Goal: Register for event/course

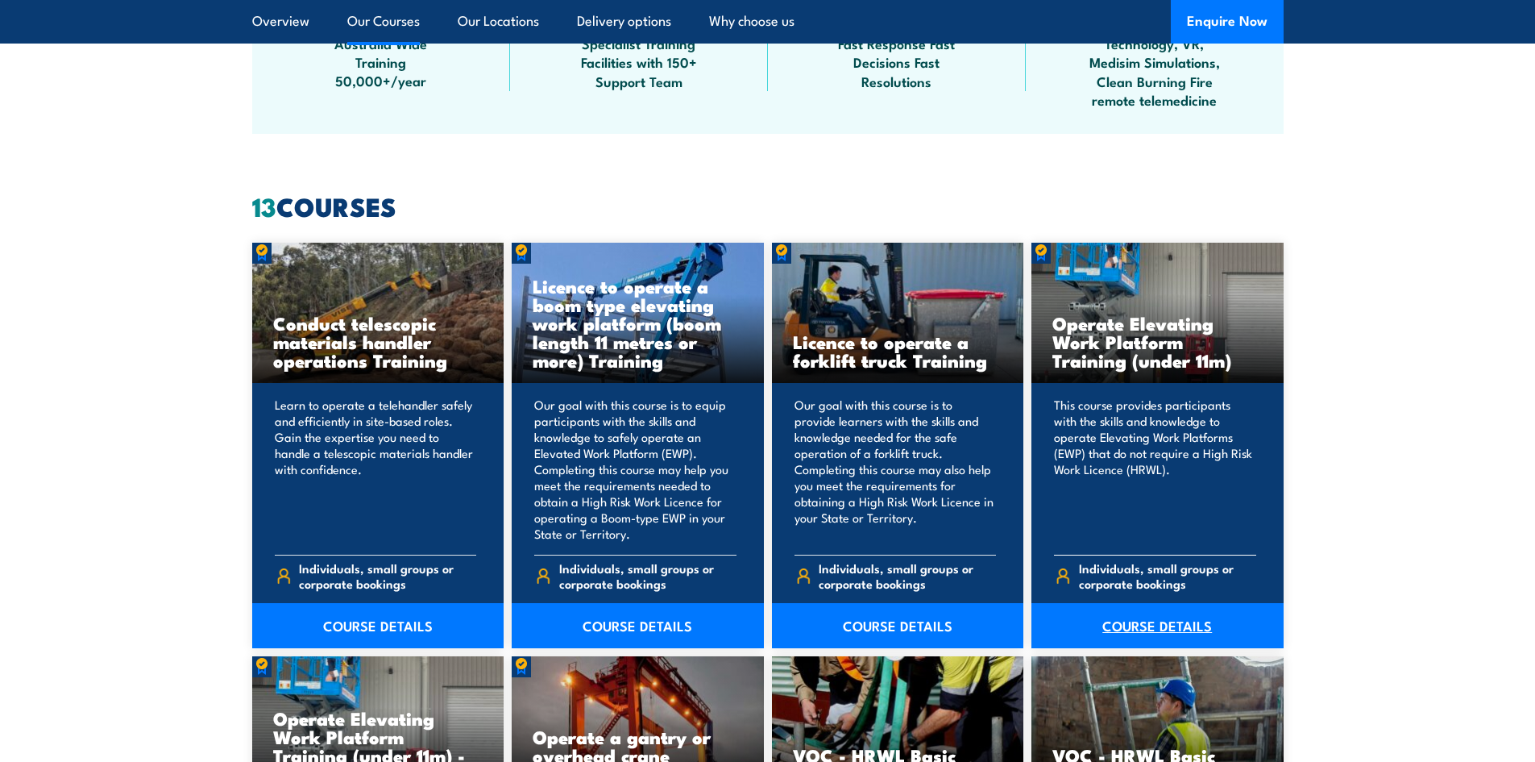
click at [1171, 620] on link "COURSE DETAILS" at bounding box center [1157, 625] width 252 height 45
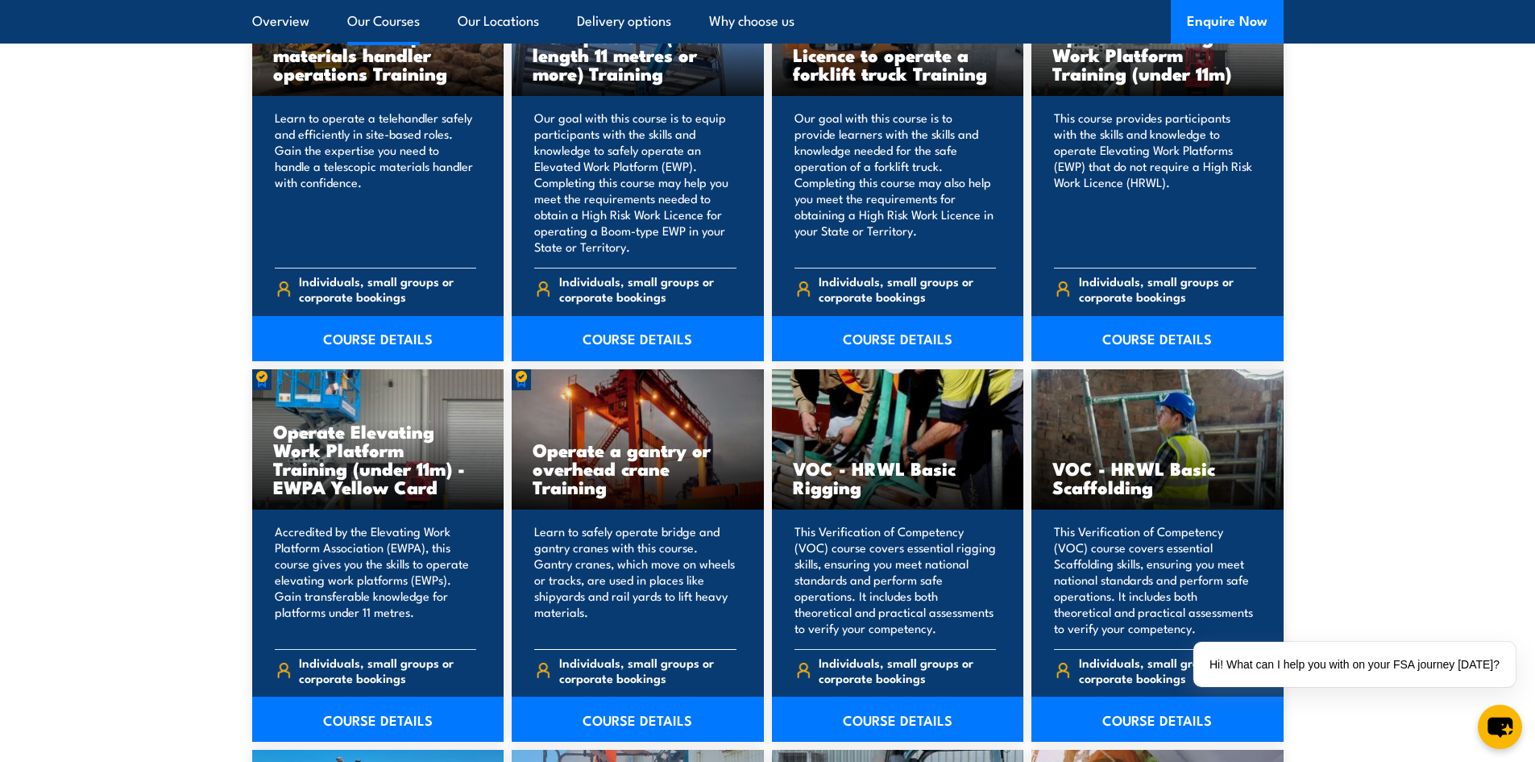
scroll to position [1450, 0]
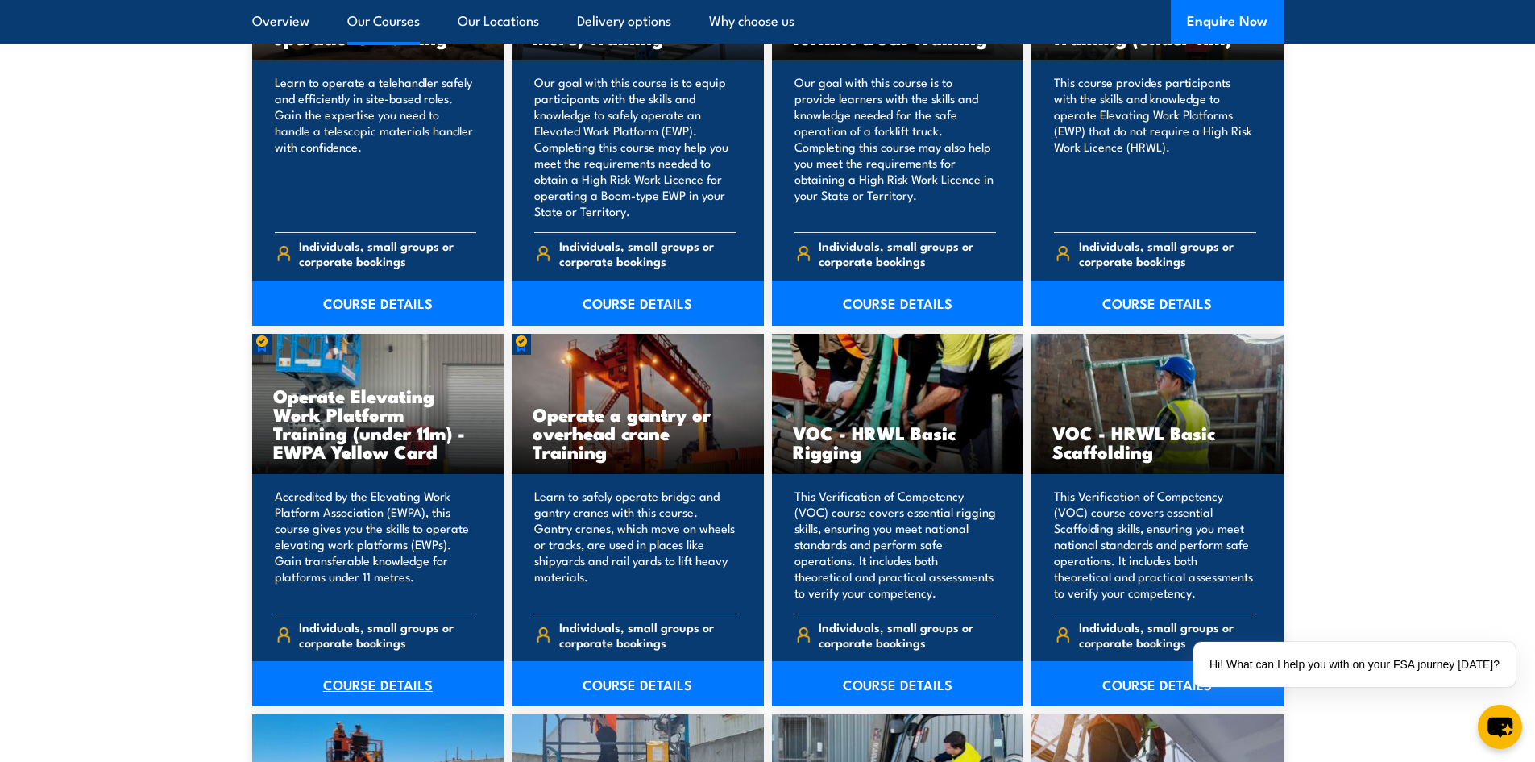
click at [413, 673] on link "COURSE DETAILS" at bounding box center [378, 683] width 252 height 45
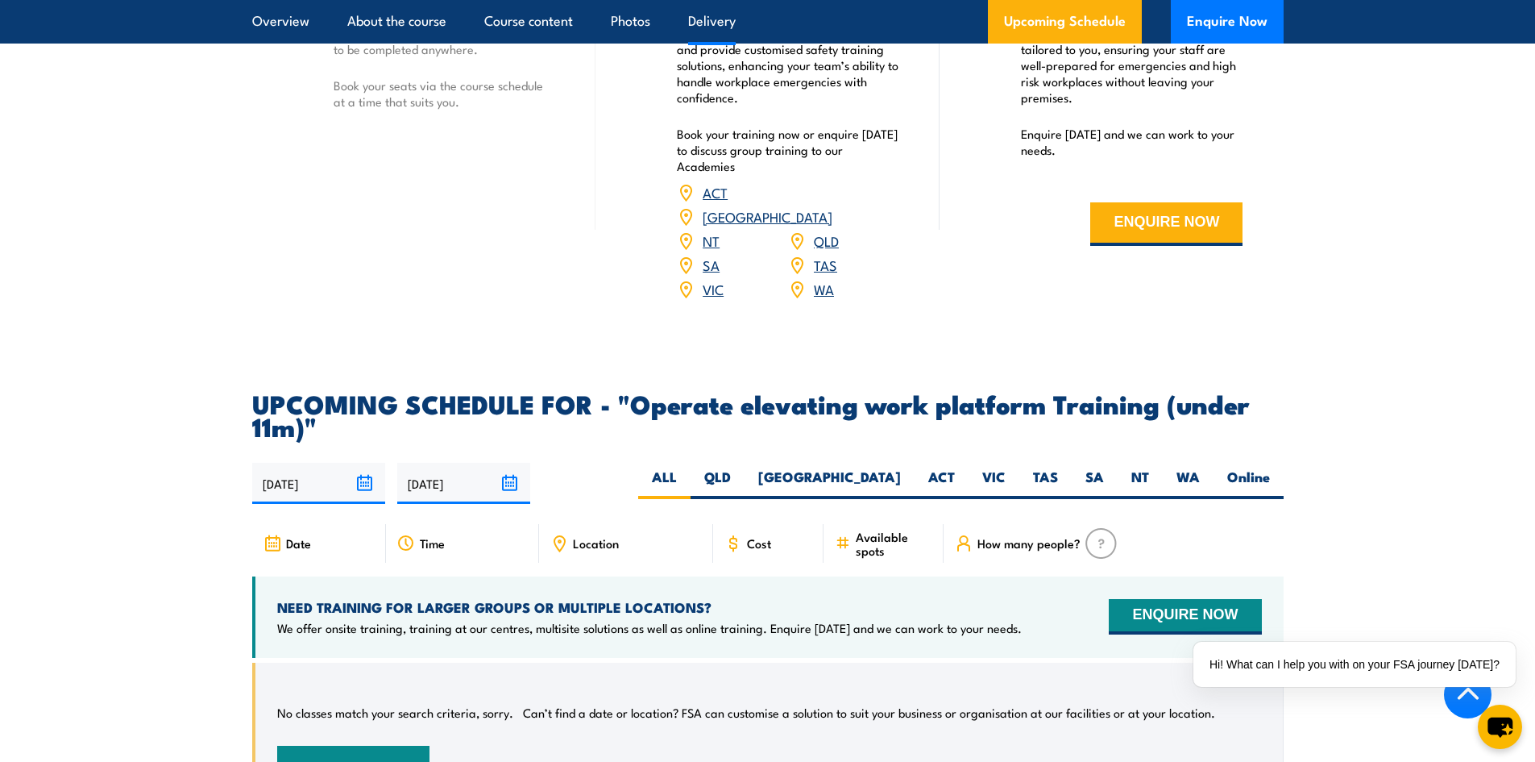
scroll to position [2176, 0]
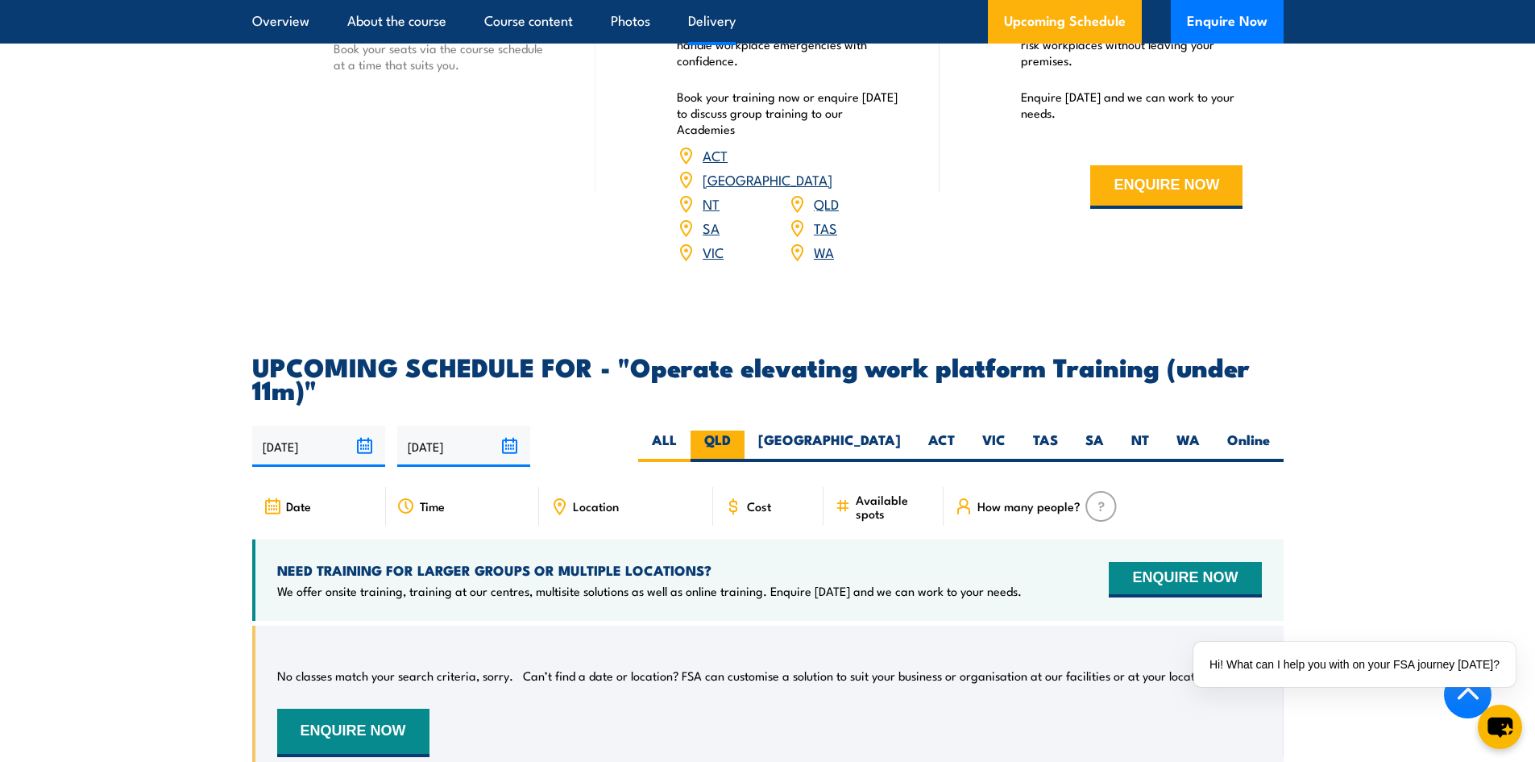
click at [745, 430] on label "QLD" at bounding box center [718, 445] width 54 height 31
click at [741, 430] on input "QLD" at bounding box center [736, 435] width 10 height 10
radio input "true"
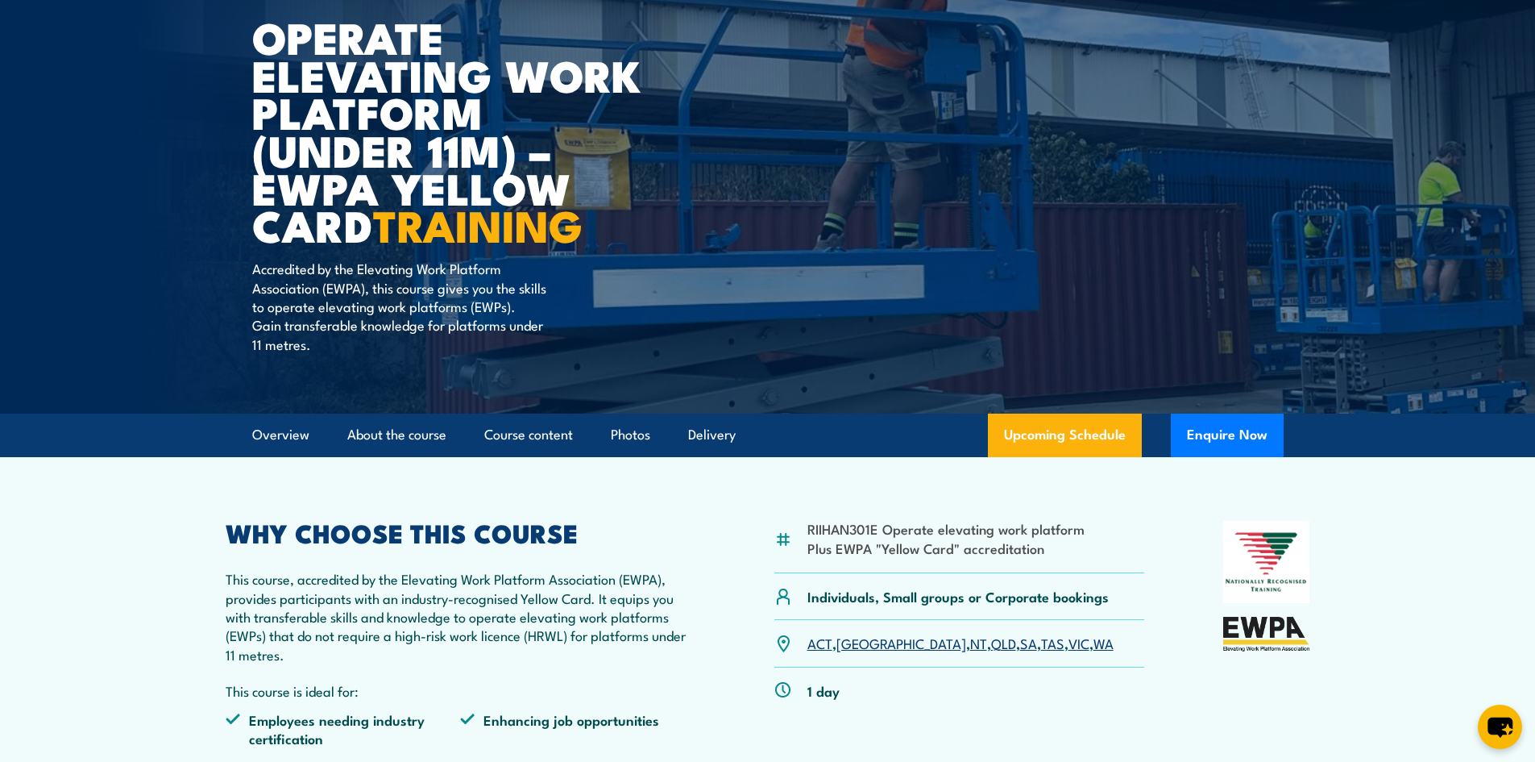
scroll to position [161, 0]
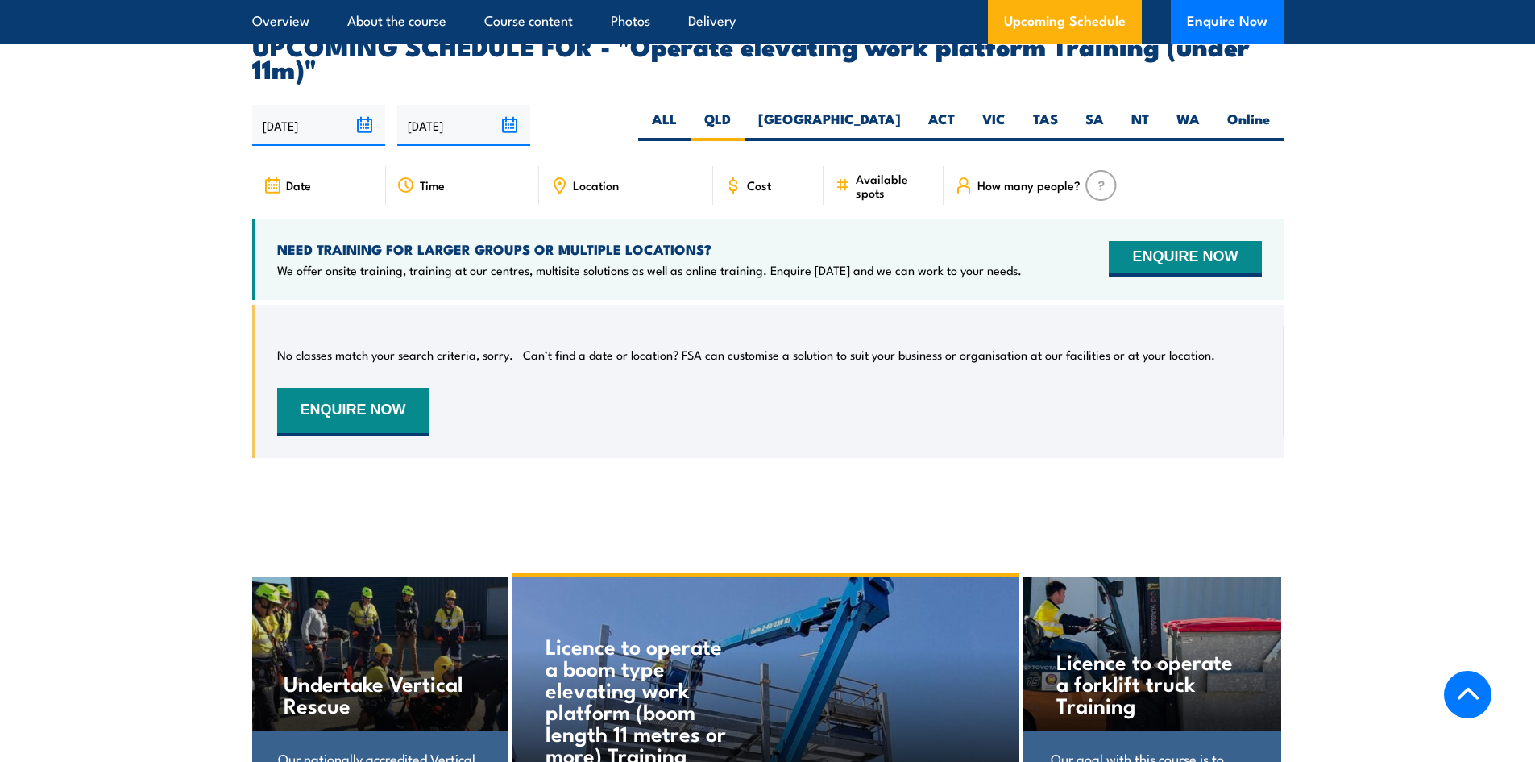
scroll to position [2506, 0]
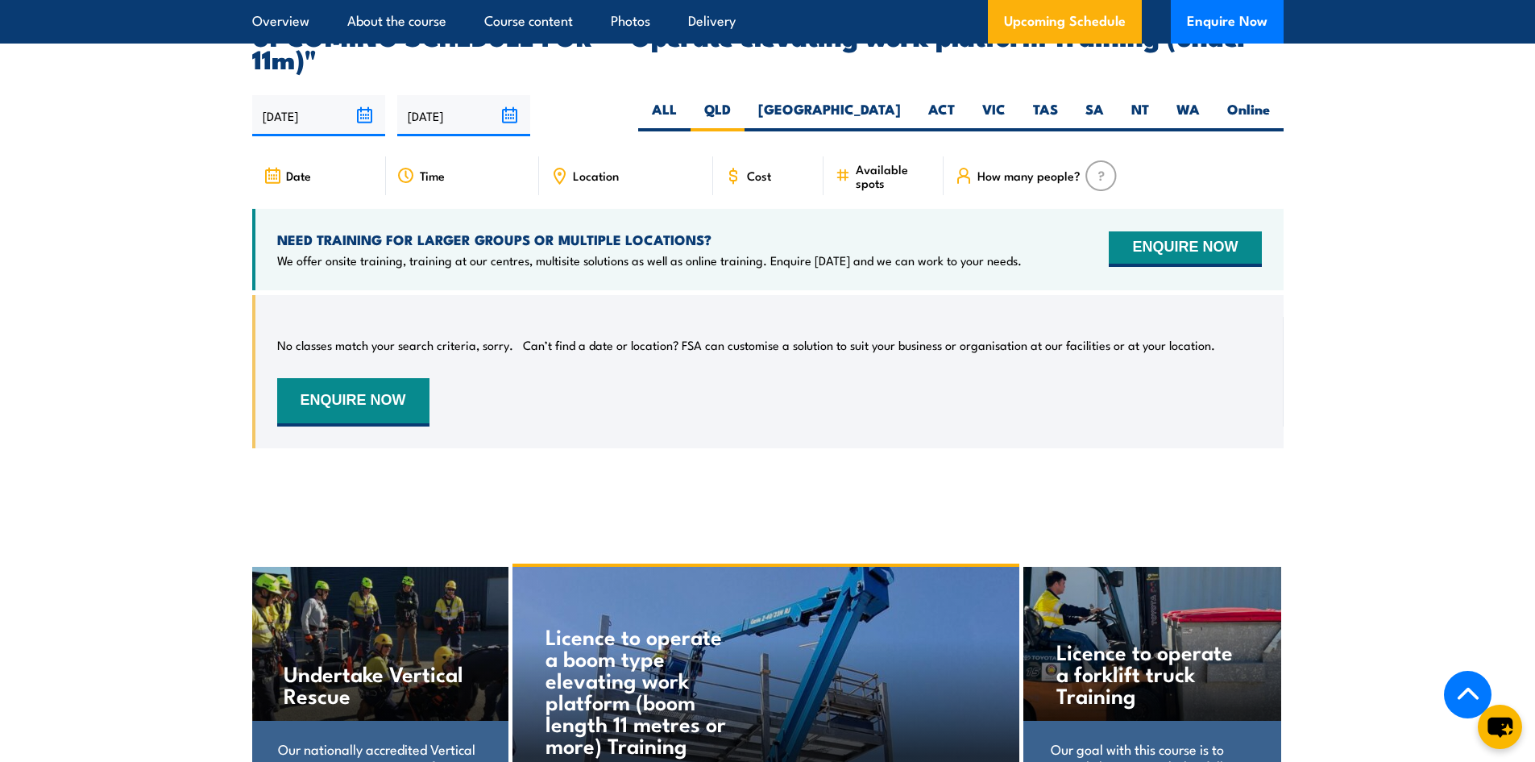
click at [600, 168] on span "Location" at bounding box center [596, 175] width 46 height 14
click at [560, 167] on icon at bounding box center [559, 176] width 18 height 18
click at [611, 168] on span "Location" at bounding box center [596, 175] width 46 height 14
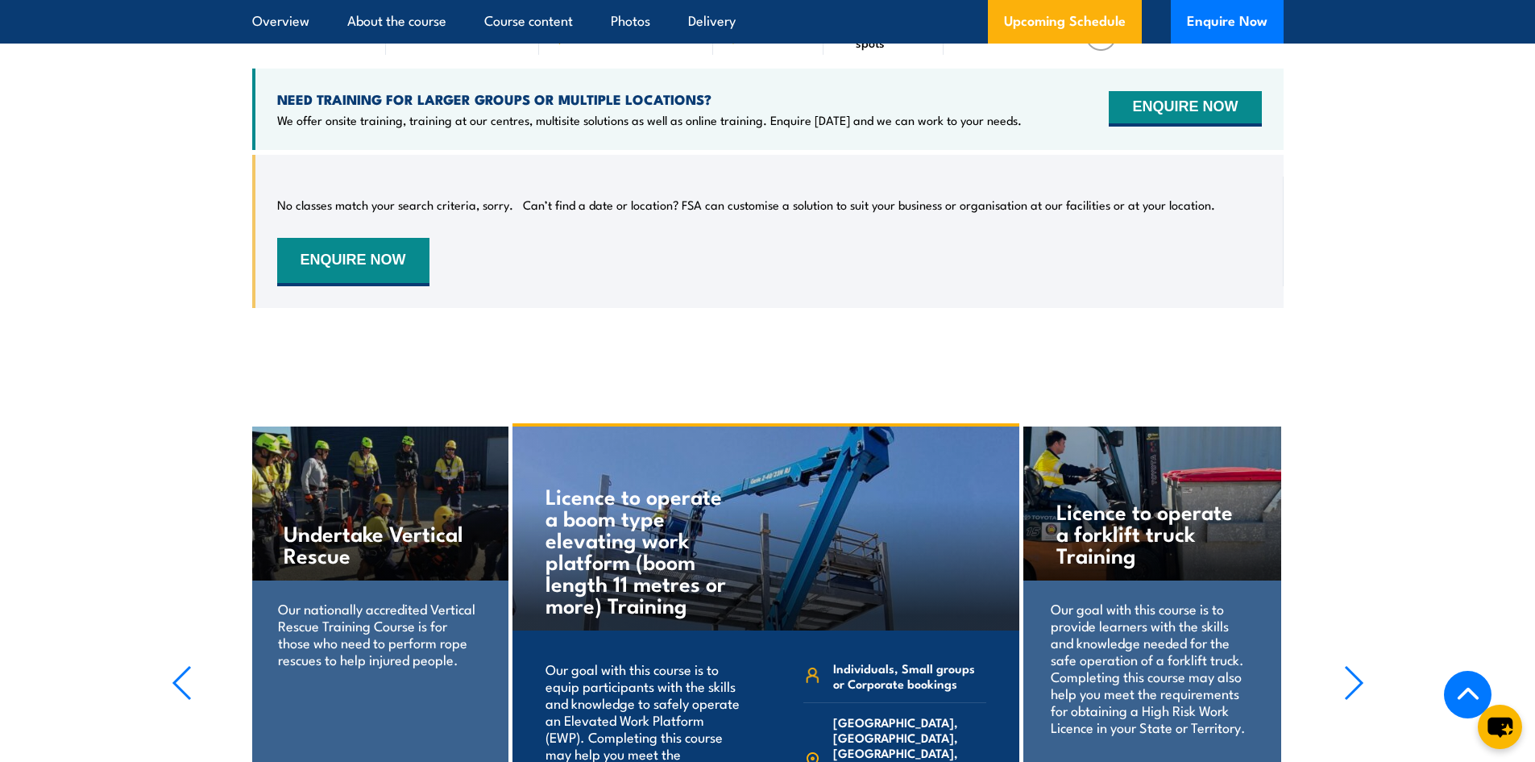
scroll to position [2426, 0]
